Goal: Task Accomplishment & Management: Use online tool/utility

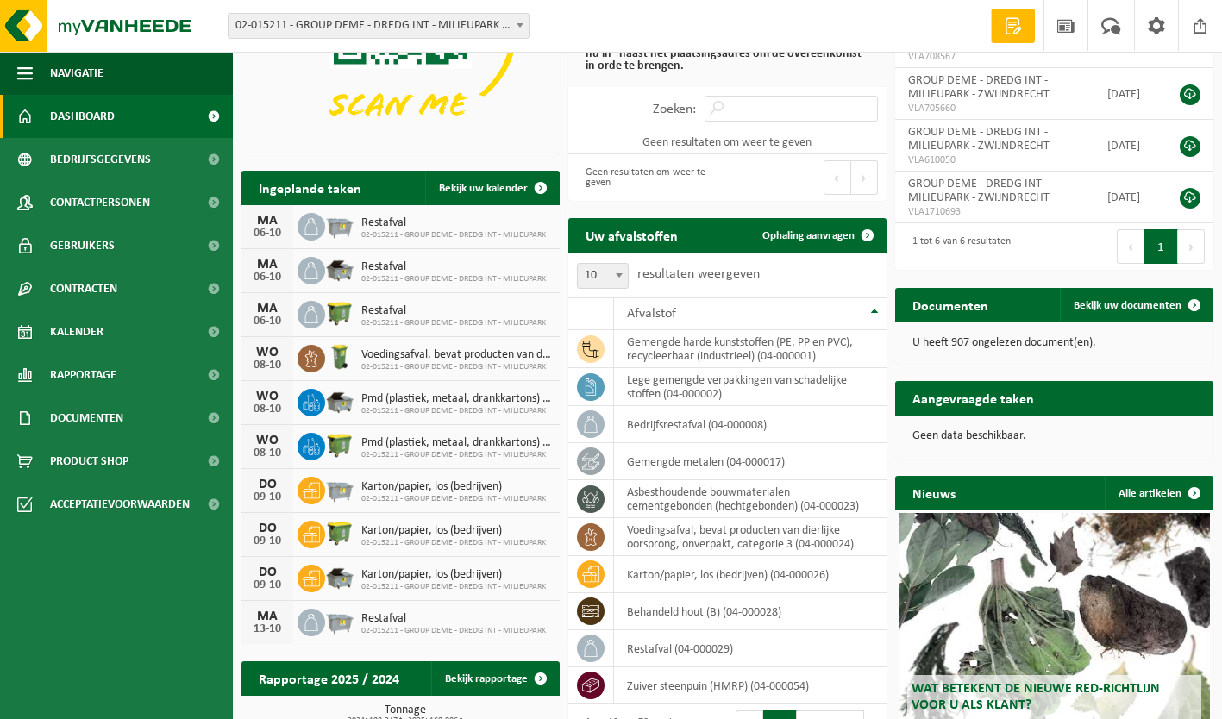
scroll to position [194, 0]
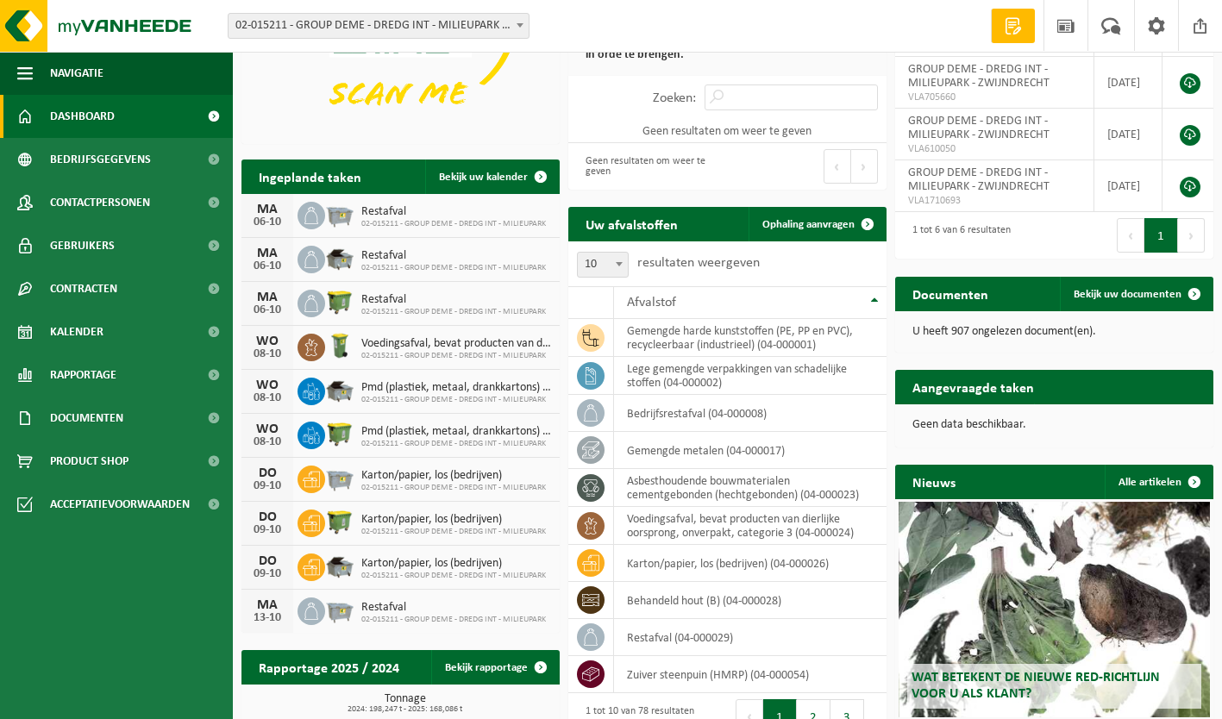
click at [821, 233] on link "Ophaling aanvragen" at bounding box center [817, 224] width 136 height 35
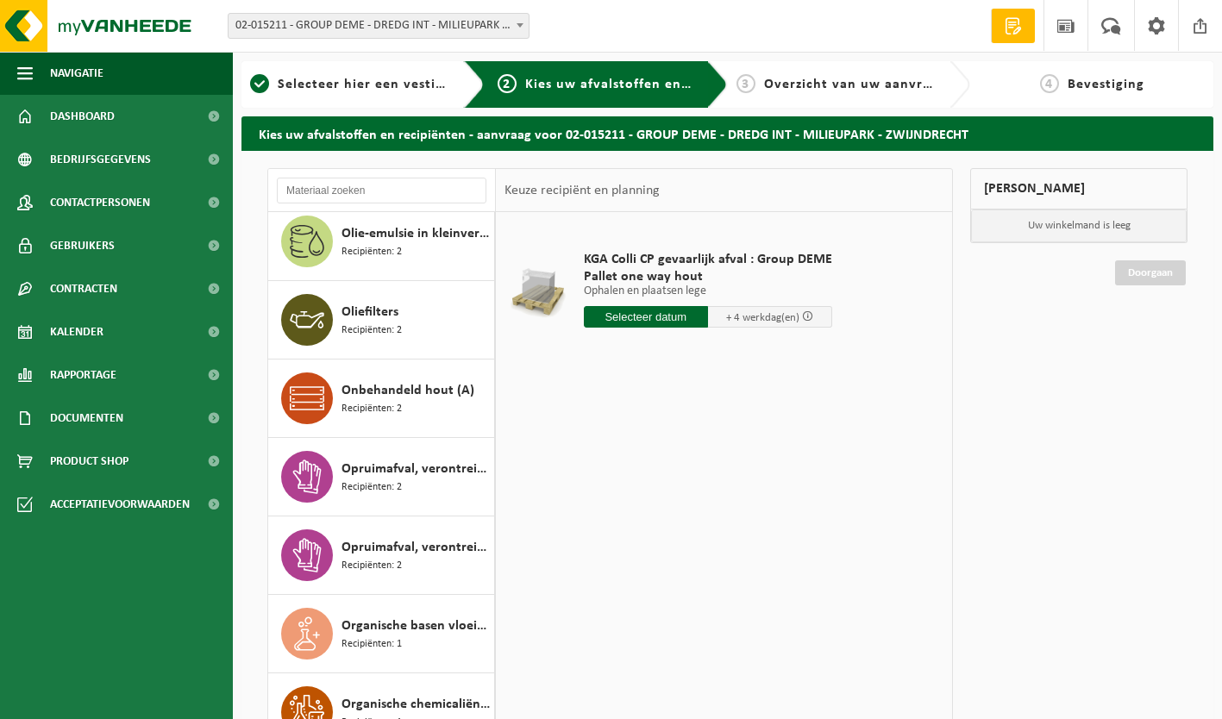
scroll to position [3990, 0]
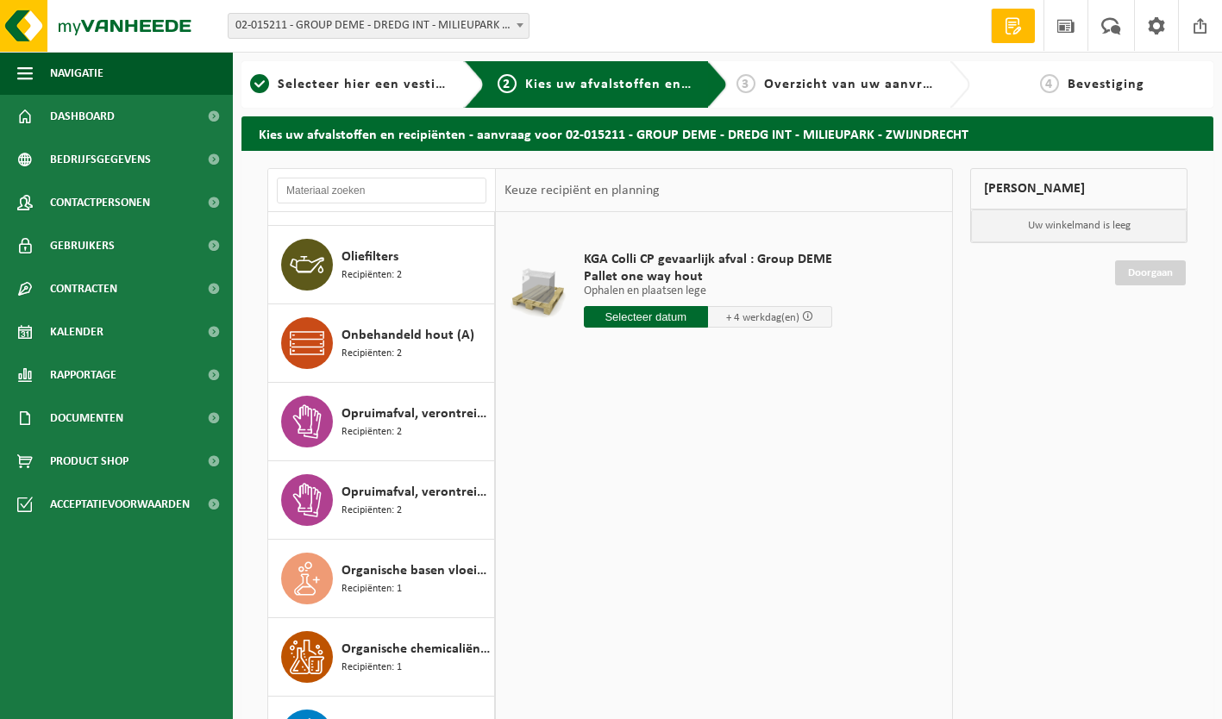
click at [405, 348] on div "Onbehandeld hout (A) Recipiënten: 2" at bounding box center [416, 343] width 148 height 52
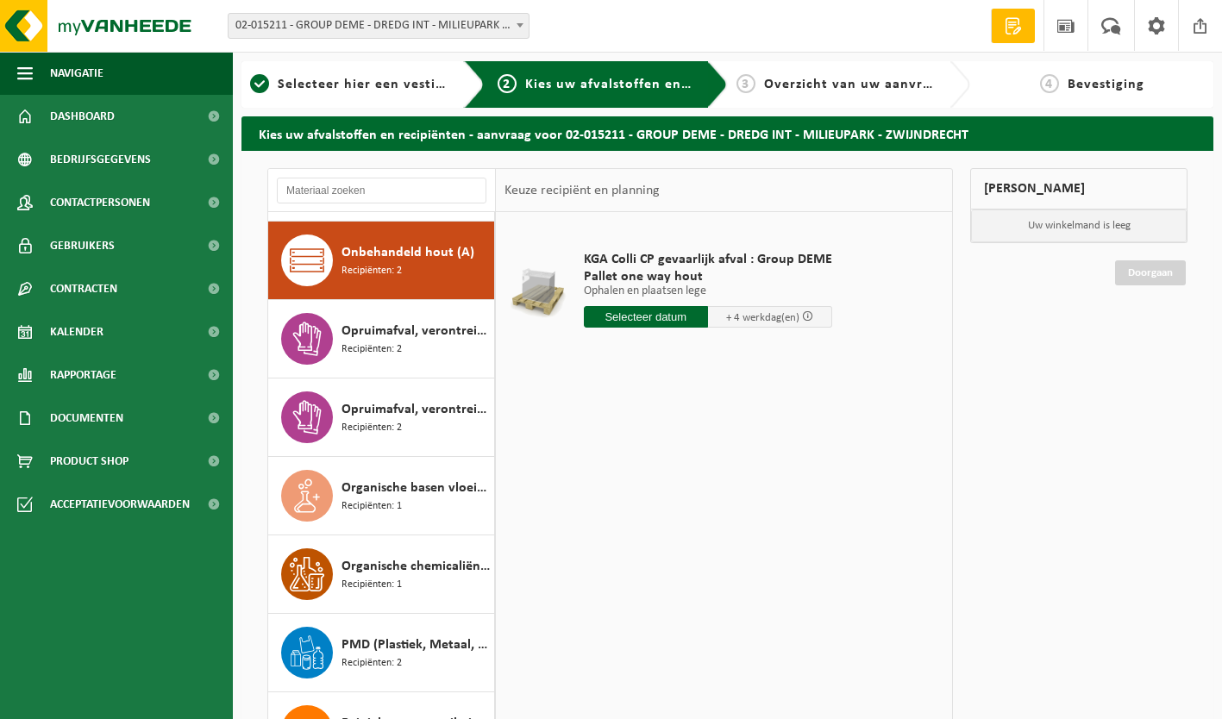
scroll to position [4082, 0]
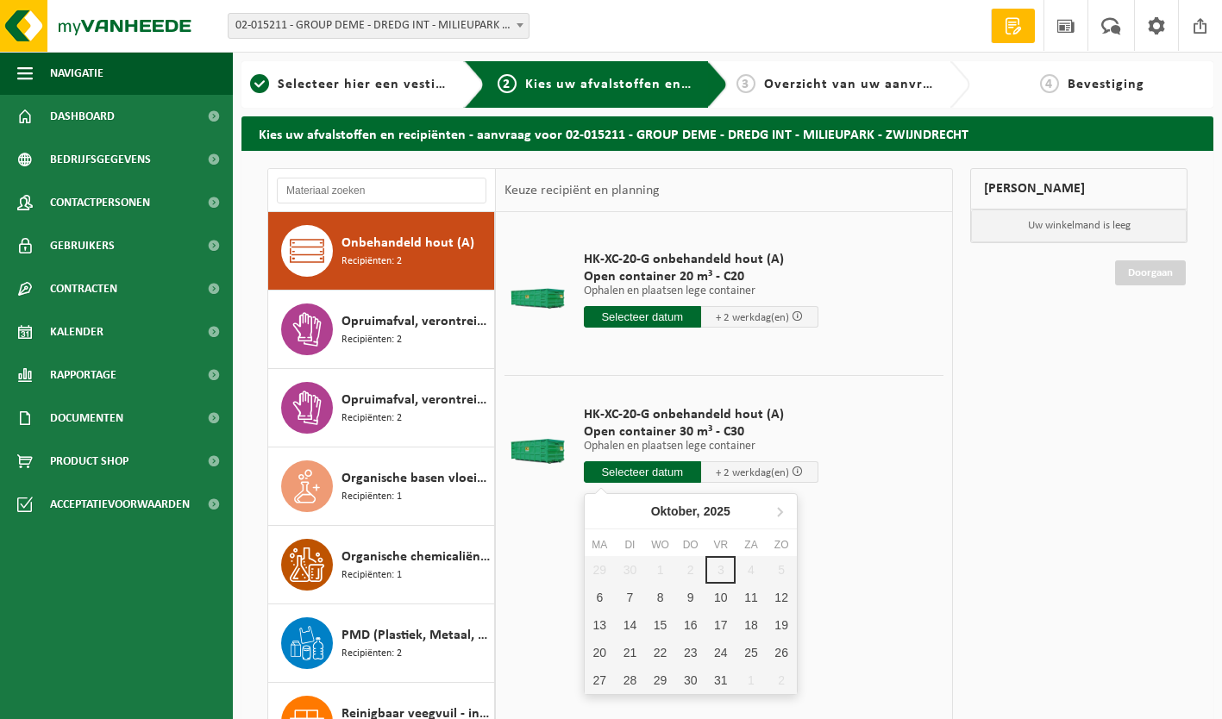
click at [652, 477] on input "text" at bounding box center [642, 473] width 117 height 22
click at [599, 600] on div "6" at bounding box center [600, 598] width 30 height 28
type input "Van 2025-10-06"
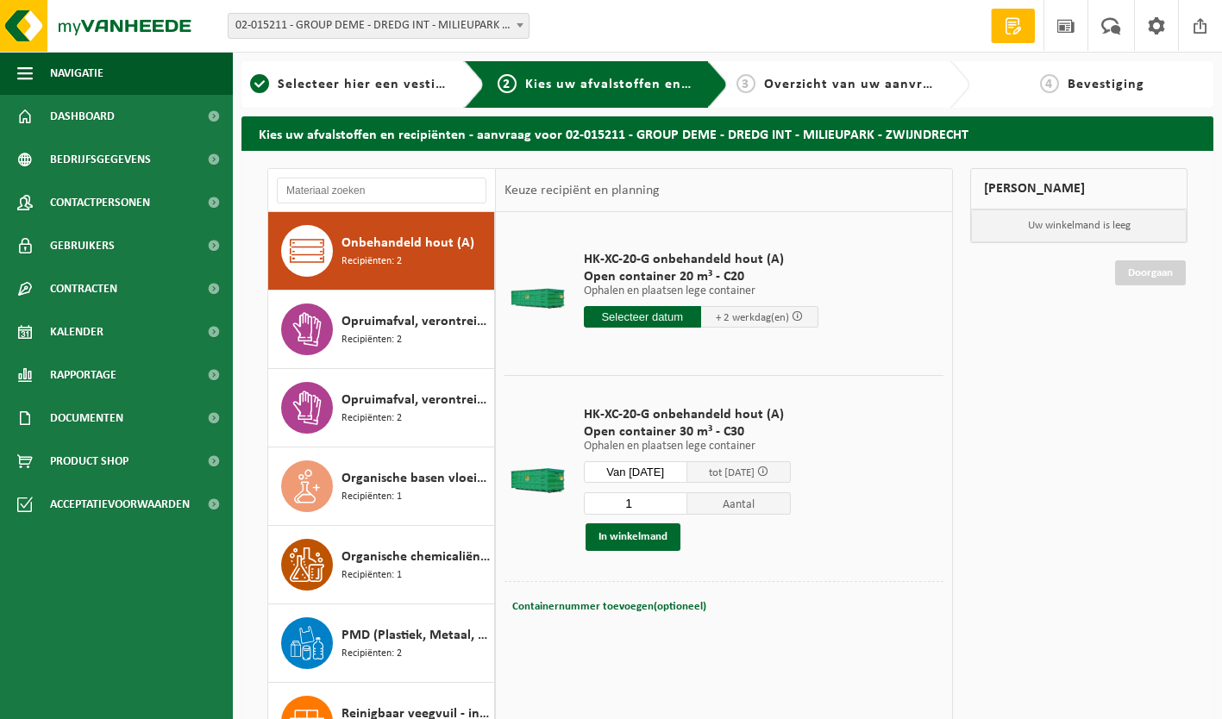
click at [646, 540] on button "In winkelmand" at bounding box center [633, 538] width 95 height 28
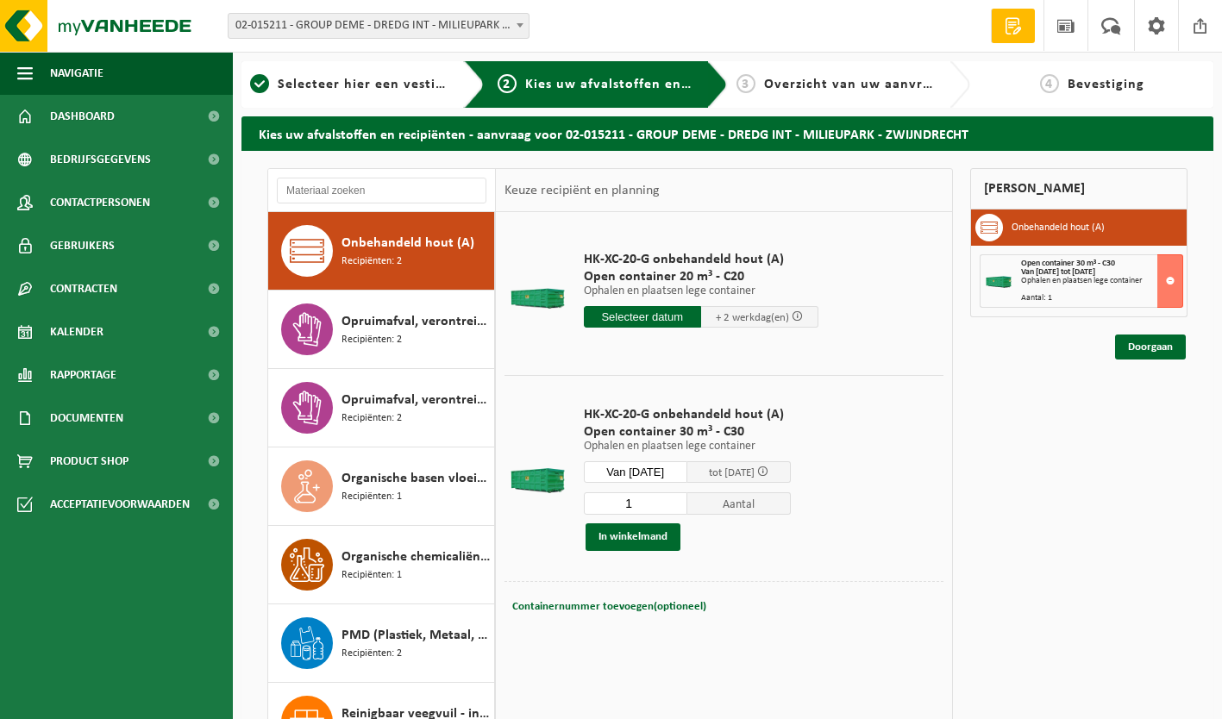
click at [1154, 350] on link "Doorgaan" at bounding box center [1150, 347] width 71 height 25
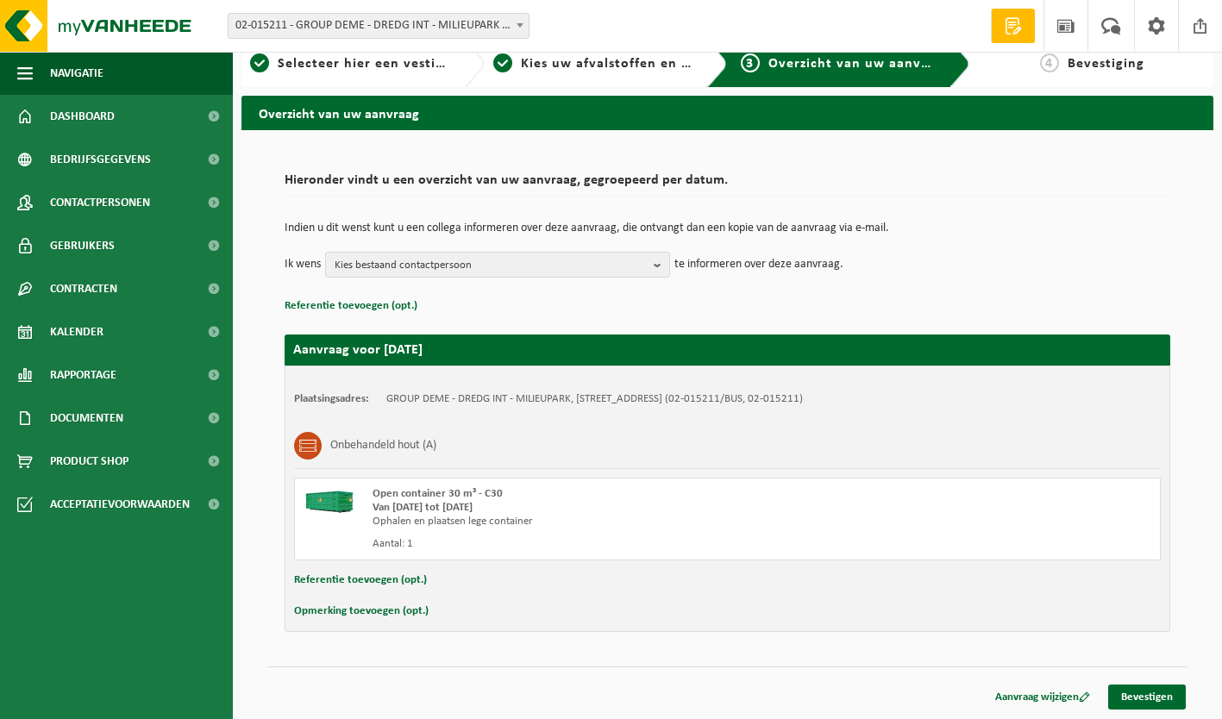
scroll to position [21, 0]
click at [1162, 696] on link "Bevestigen" at bounding box center [1148, 697] width 78 height 25
